Goal: Task Accomplishment & Management: Manage account settings

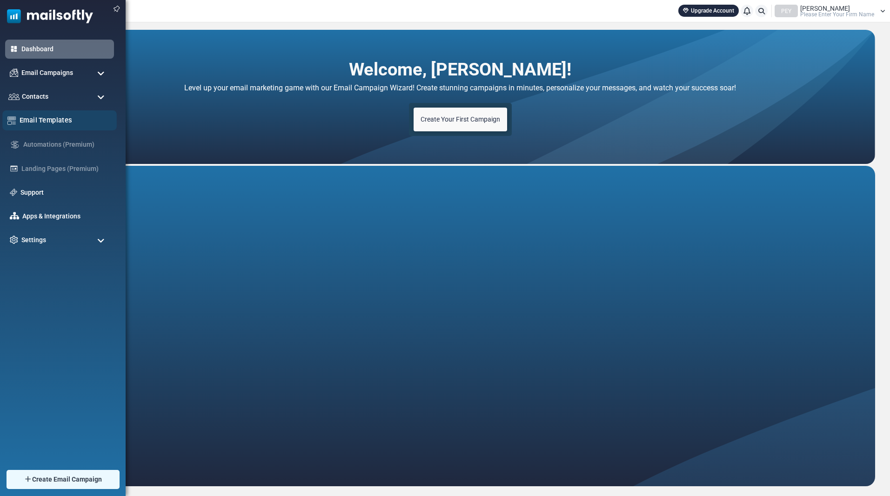
click at [68, 119] on link "Email Templates" at bounding box center [66, 120] width 92 height 10
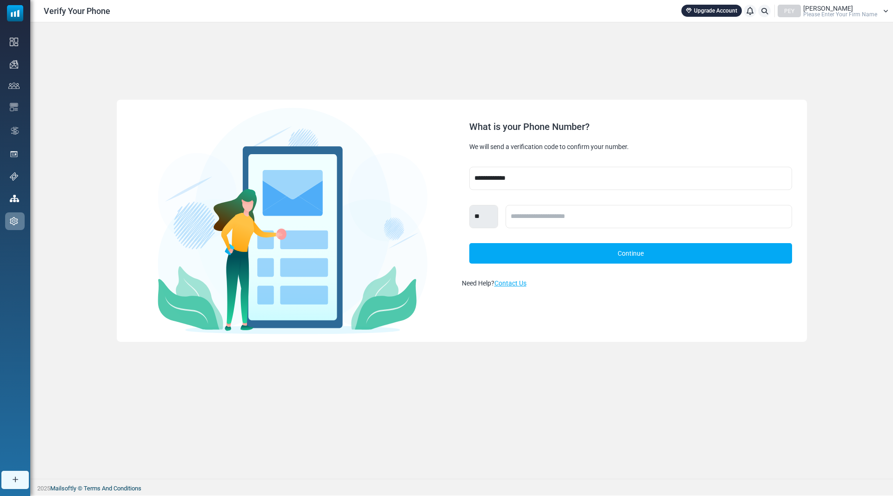
click at [884, 7] on div "PEY [PERSON_NAME] Please Enter Your Firm Name" at bounding box center [833, 11] width 111 height 13
click at [829, 92] on link "Sign Out" at bounding box center [824, 97] width 83 height 17
